Goal: Task Accomplishment & Management: Manage account settings

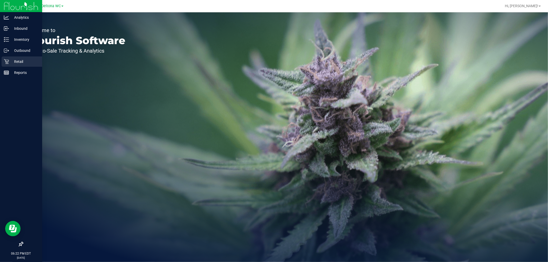
click at [5, 65] on div "Retail" at bounding box center [22, 62] width 41 height 10
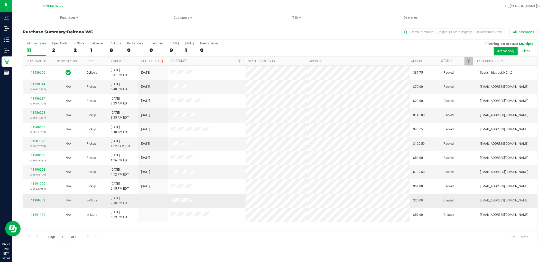
click at [41, 201] on link "11989353" at bounding box center [38, 201] width 14 height 4
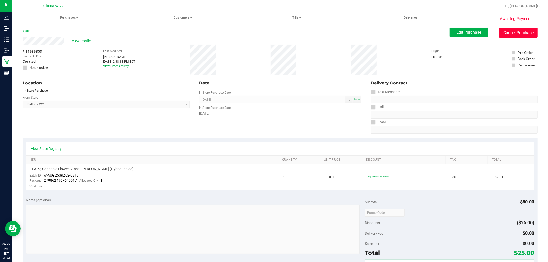
click at [526, 34] on button "Cancel Purchase" at bounding box center [518, 33] width 39 height 10
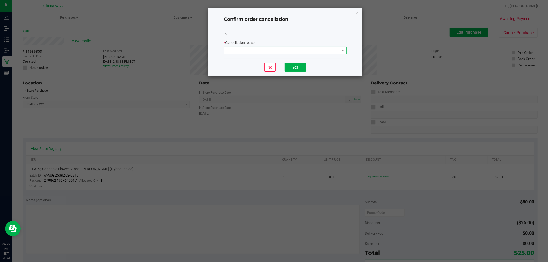
click at [326, 52] on span at bounding box center [282, 50] width 116 height 7
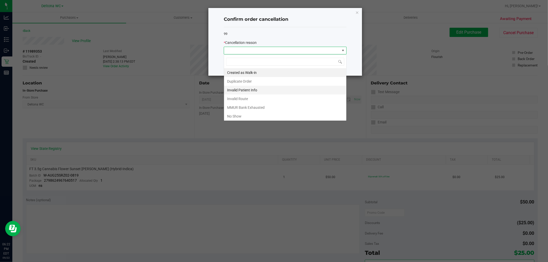
scroll to position [8, 123]
click at [254, 117] on li "No Show" at bounding box center [285, 116] width 122 height 9
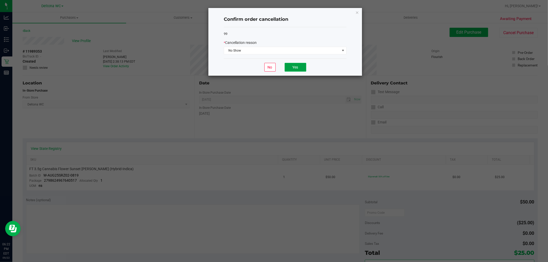
click at [293, 64] on button "Yes" at bounding box center [296, 67] width 22 height 9
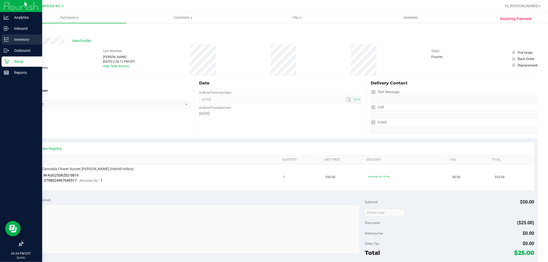
click at [15, 36] on p "Inventory" at bounding box center [24, 39] width 31 height 6
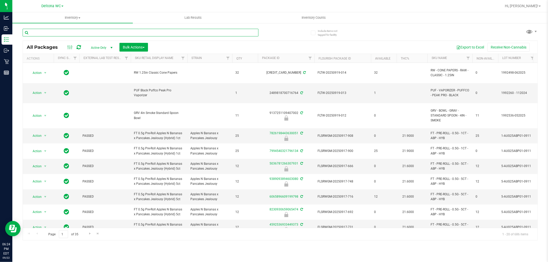
click at [110, 32] on input "text" at bounding box center [141, 33] width 236 height 8
paste input "FT 3.5g Cannabis Flower PB & Smelly (Hybrid)"
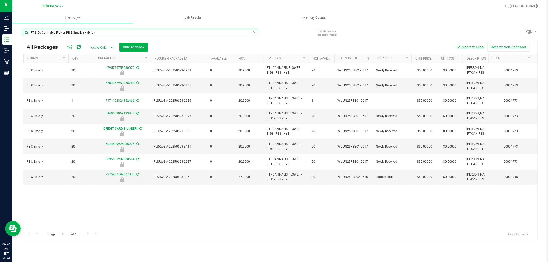
scroll to position [0, 48]
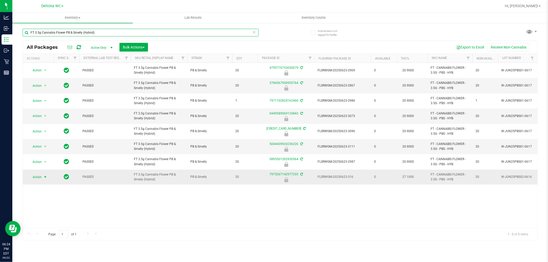
type input "FT 3.5g Cannabis Flower PB & Smelly (Hybrid)"
click at [41, 176] on span "Action" at bounding box center [35, 177] width 14 height 7
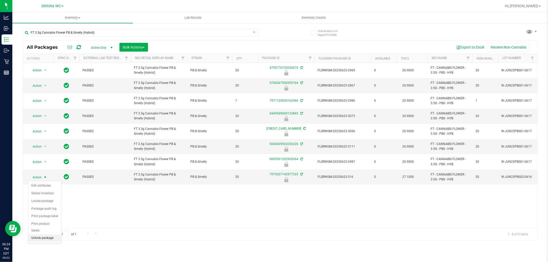
click at [47, 241] on li "Unlock package" at bounding box center [44, 239] width 33 height 8
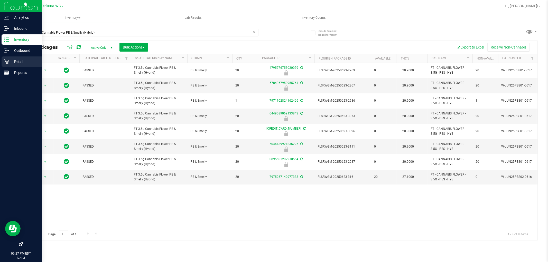
click at [9, 62] on p "Retail" at bounding box center [24, 62] width 31 height 6
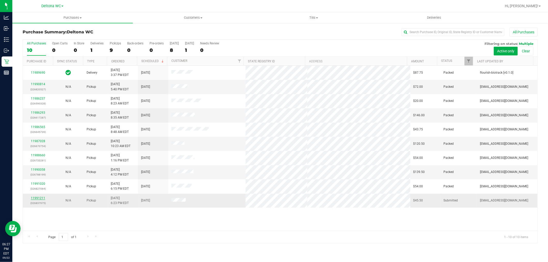
click at [36, 197] on link "11991211" at bounding box center [38, 198] width 14 height 4
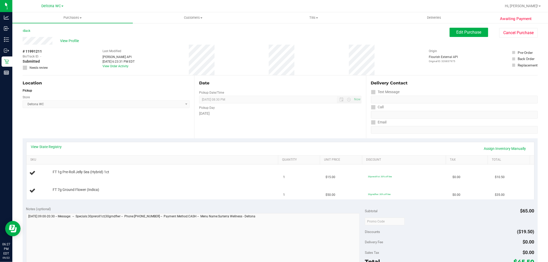
click at [59, 143] on div "View State Registry Assign Inventory Manually" at bounding box center [280, 148] width 508 height 13
click at [60, 144] on div "View State Registry Assign Inventory Manually" at bounding box center [280, 148] width 508 height 13
click at [57, 147] on link "View State Registry" at bounding box center [46, 146] width 31 height 5
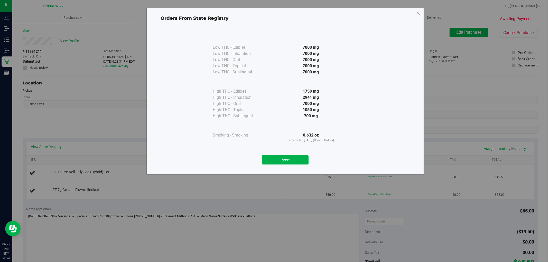
drag, startPoint x: 289, startPoint y: 160, endPoint x: 288, endPoint y: 150, distance: 9.8
click at [289, 160] on button "Close" at bounding box center [285, 159] width 47 height 9
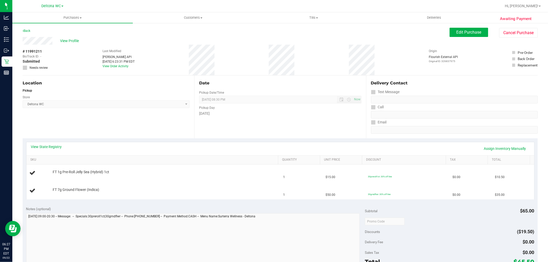
click at [294, 127] on div "Date Pickup Date/Time 09/22/2025 Now 09/22/2025 08:30 PM Now Pickup Day Monday" at bounding box center [280, 107] width 172 height 63
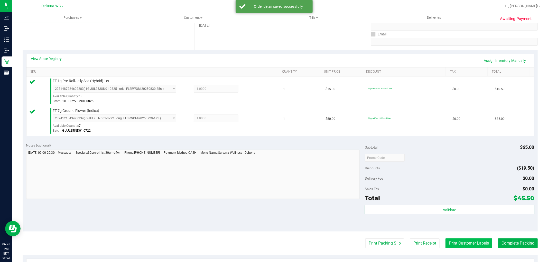
scroll to position [188, 0]
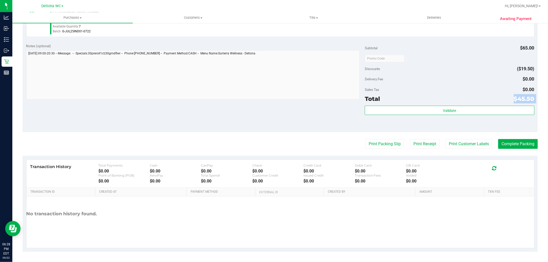
click at [459, 103] on div "Subtotal $65.00 Discounts ($19.50) Delivery Fee $0.00 Sales Tax $0.00 Total $45…" at bounding box center [449, 86] width 169 height 86
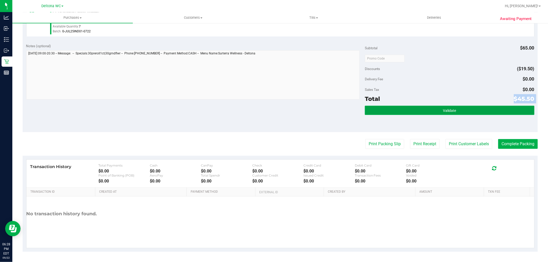
click at [456, 108] on button "Validate" at bounding box center [449, 110] width 169 height 9
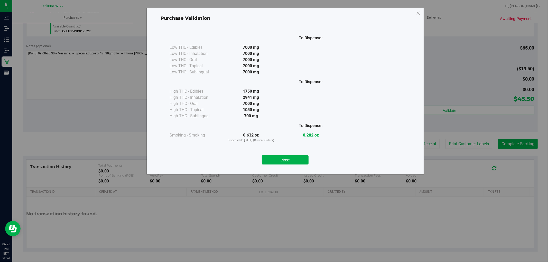
click at [442, 90] on div "Purchase Validation To Dispense: Low THC - Edibles 7000 mg" at bounding box center [276, 131] width 552 height 262
click at [301, 162] on button "Close" at bounding box center [285, 159] width 47 height 9
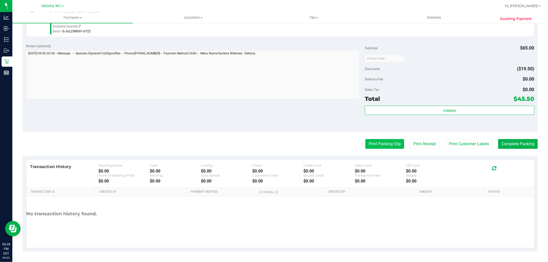
click at [390, 141] on button "Print Packing Slip" at bounding box center [384, 144] width 39 height 10
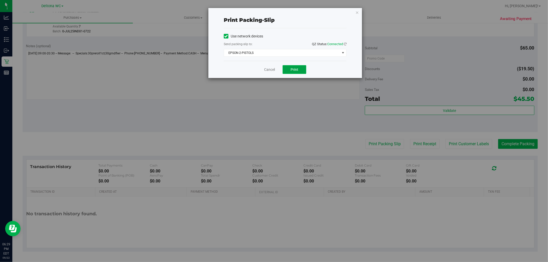
click at [291, 68] on span "Print" at bounding box center [295, 70] width 8 height 4
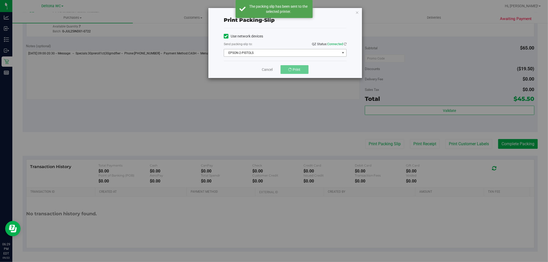
click at [286, 49] on span "EPSON-2-PISTOLS" at bounding box center [285, 53] width 123 height 8
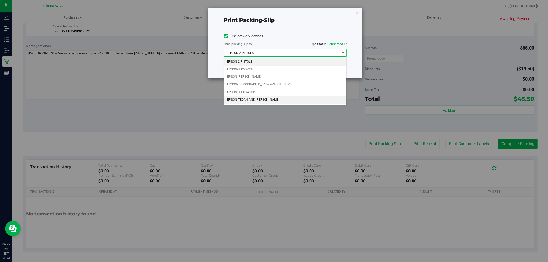
click at [264, 98] on li "EPSON-TEGAN-AND-SARA" at bounding box center [285, 100] width 122 height 8
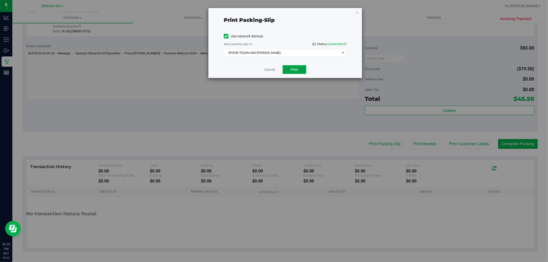
click at [295, 68] on span "Print" at bounding box center [295, 70] width 8 height 4
click at [267, 68] on link "Cancel" at bounding box center [269, 69] width 11 height 5
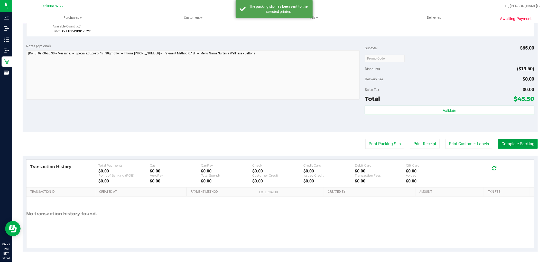
click at [514, 145] on button "Complete Packing" at bounding box center [518, 144] width 40 height 10
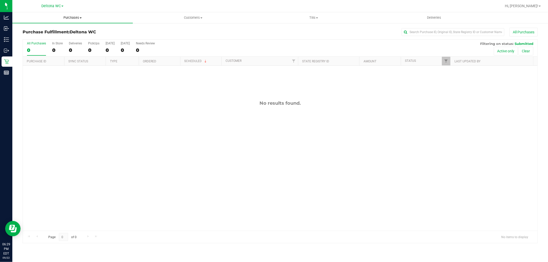
click at [71, 19] on span "Purchases" at bounding box center [72, 17] width 120 height 5
click at [71, 29] on li "Summary of purchases" at bounding box center [72, 31] width 120 height 6
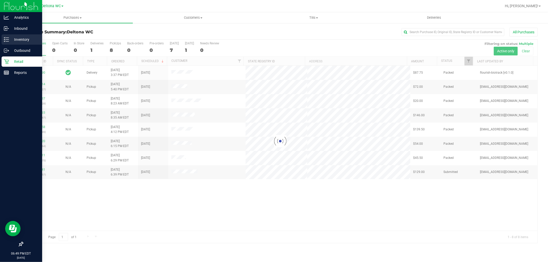
click at [5, 42] on icon at bounding box center [6, 39] width 5 height 5
click at [4, 39] on icon at bounding box center [6, 39] width 5 height 5
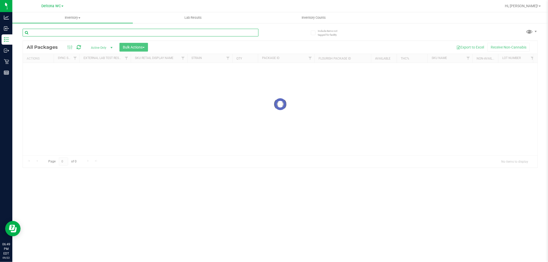
click at [63, 32] on input "text" at bounding box center [141, 33] width 236 height 8
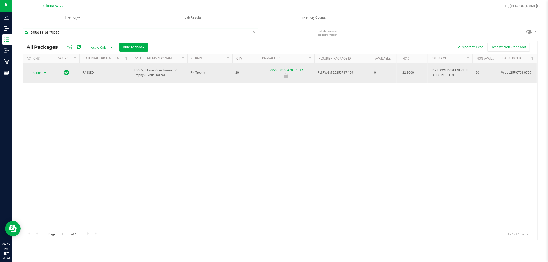
type input "2956638168478059"
click at [44, 71] on span "select" at bounding box center [45, 73] width 4 height 4
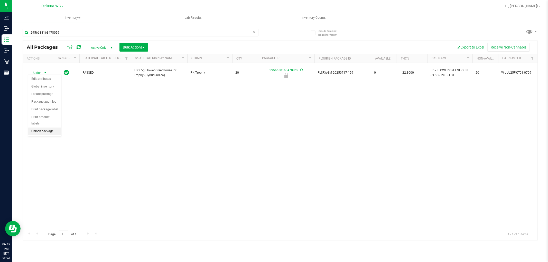
click at [43, 132] on li "Unlock package" at bounding box center [44, 132] width 33 height 8
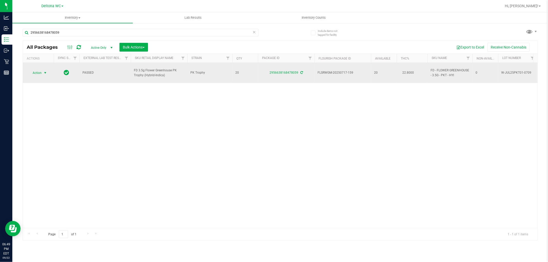
click at [43, 71] on span "select" at bounding box center [45, 73] width 4 height 4
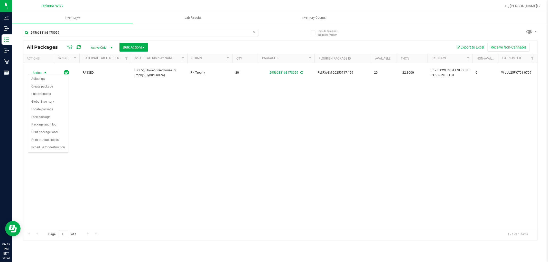
click at [161, 109] on div "Action Action Adjust qty Create package Edit attributes Global inventory Locate…" at bounding box center [280, 145] width 514 height 165
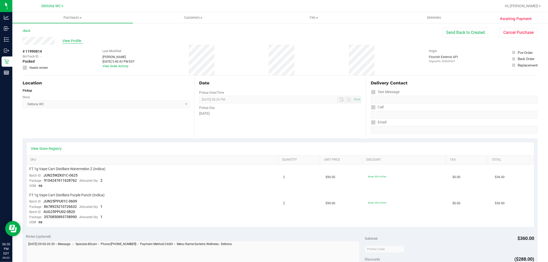
click at [75, 40] on span "View Profile" at bounding box center [72, 40] width 21 height 5
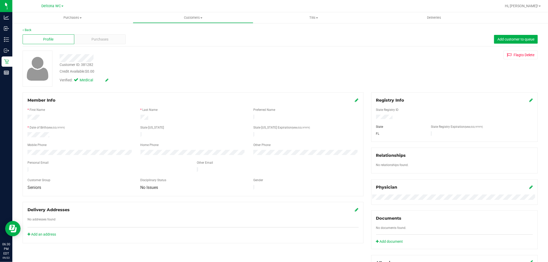
click at [88, 64] on div "Customer ID: 381282" at bounding box center [77, 64] width 34 height 5
click at [88, 63] on div "Customer ID: 381282" at bounding box center [77, 64] width 34 height 5
copy div "381282"
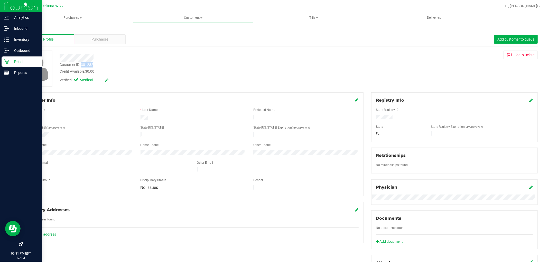
click at [6, 62] on icon at bounding box center [6, 61] width 5 height 5
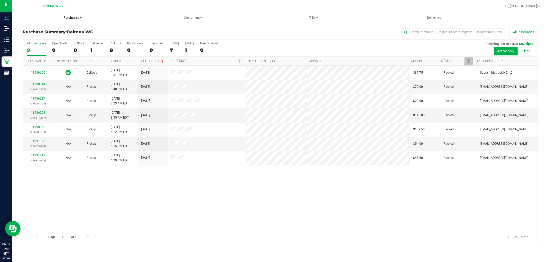
drag, startPoint x: 81, startPoint y: 16, endPoint x: 76, endPoint y: 23, distance: 8.6
click at [81, 17] on span "Purchases" at bounding box center [72, 17] width 120 height 5
click at [53, 39] on li "Fulfillment" at bounding box center [72, 37] width 120 height 6
